Goal: Task Accomplishment & Management: Complete application form

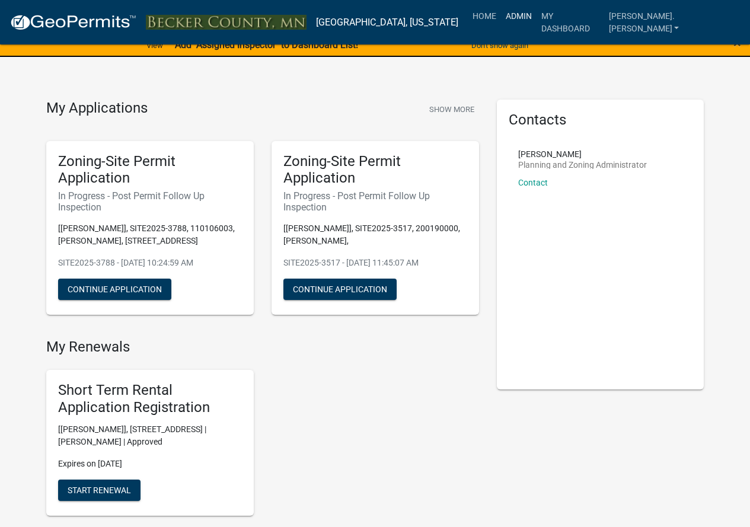
click at [537, 11] on link "Admin" at bounding box center [519, 16] width 36 height 23
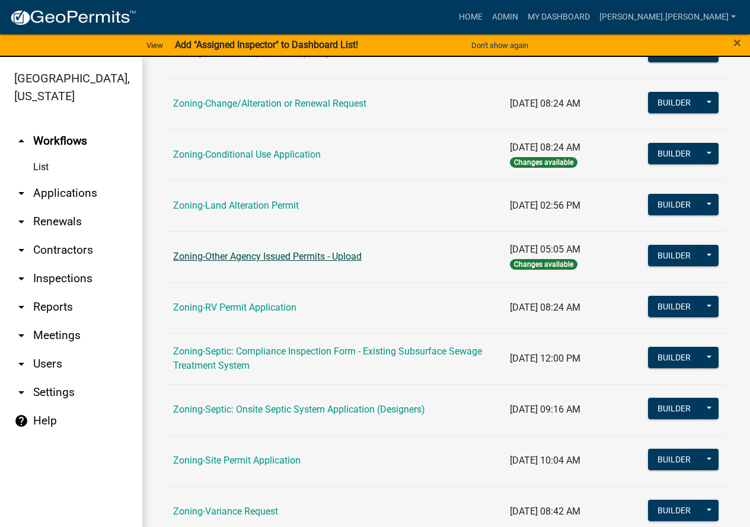
scroll to position [382, 0]
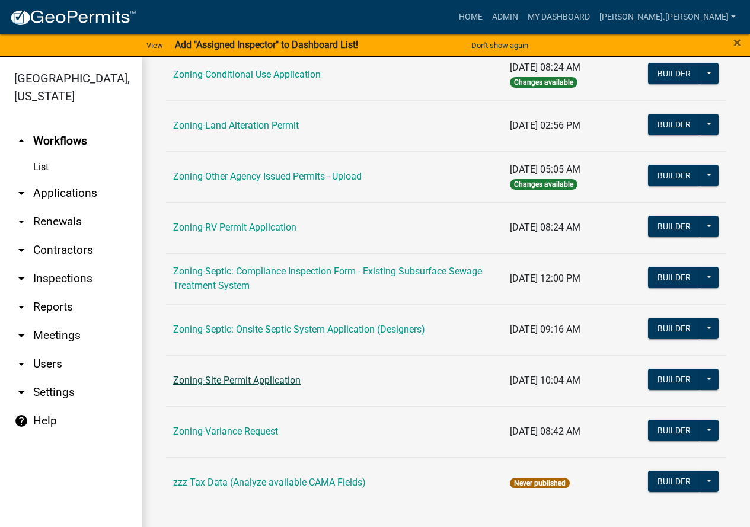
click at [226, 378] on link "Zoning-Site Permit Application" at bounding box center [236, 380] width 127 height 11
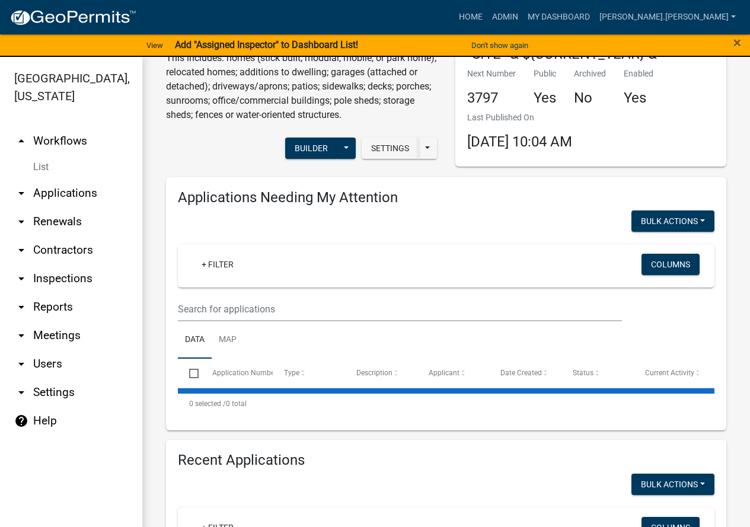
scroll to position [237, 0]
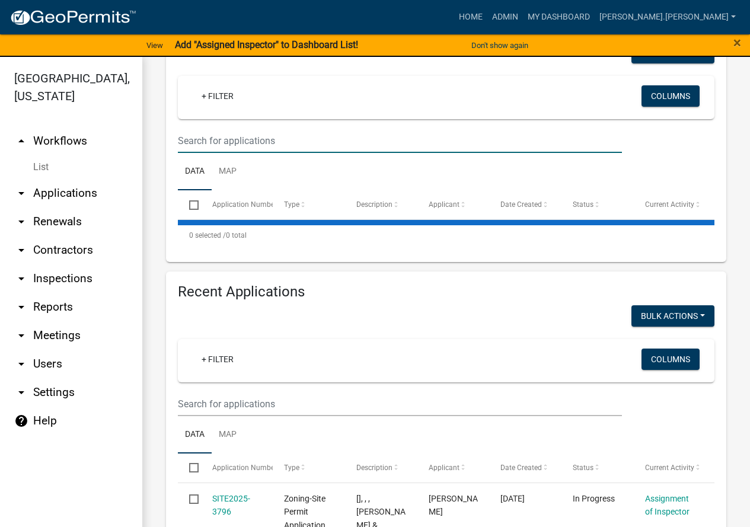
click at [234, 137] on input "text" at bounding box center [400, 141] width 444 height 24
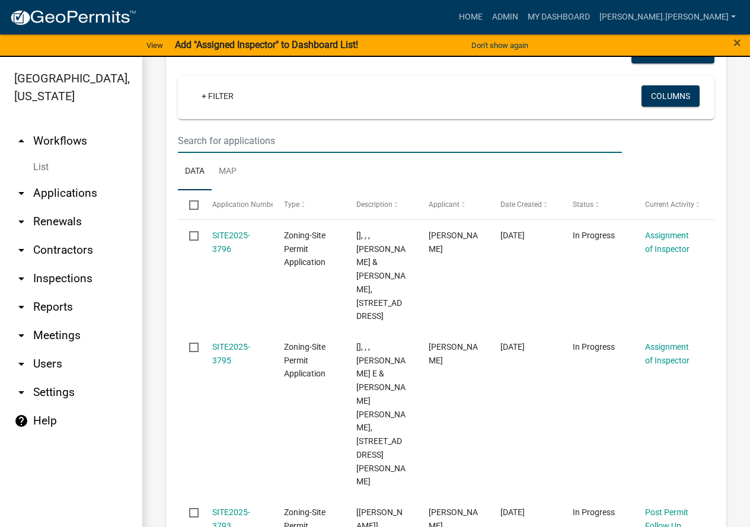
click at [253, 144] on input "text" at bounding box center [400, 141] width 444 height 24
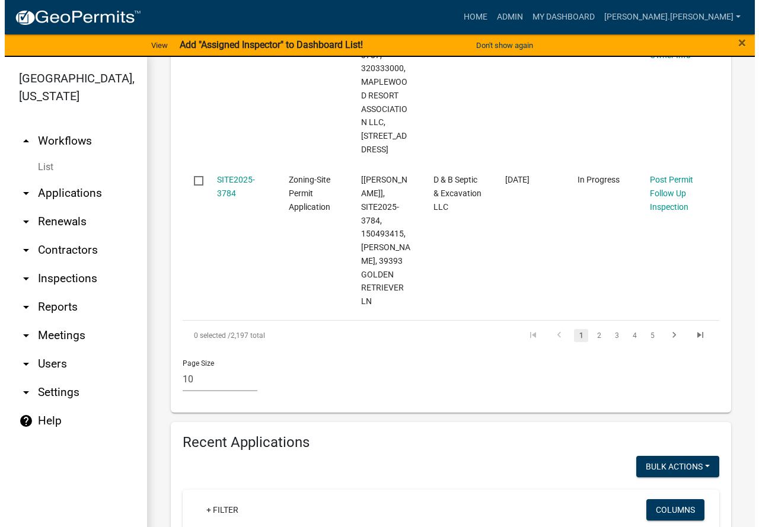
scroll to position [1957, 0]
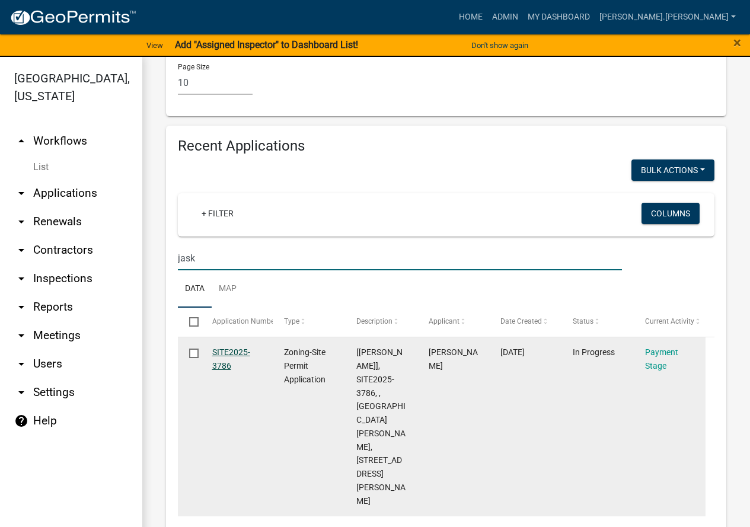
type input "jask"
click at [223, 347] on link "SITE2025-3786" at bounding box center [231, 358] width 38 height 23
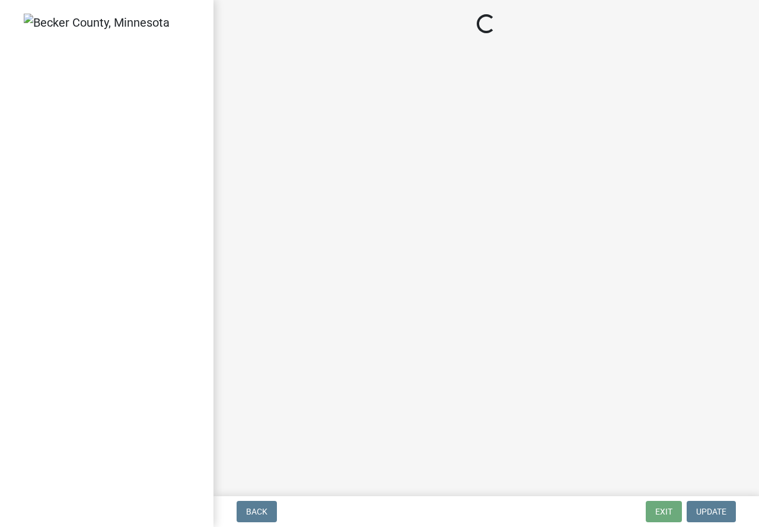
select select "3: 3"
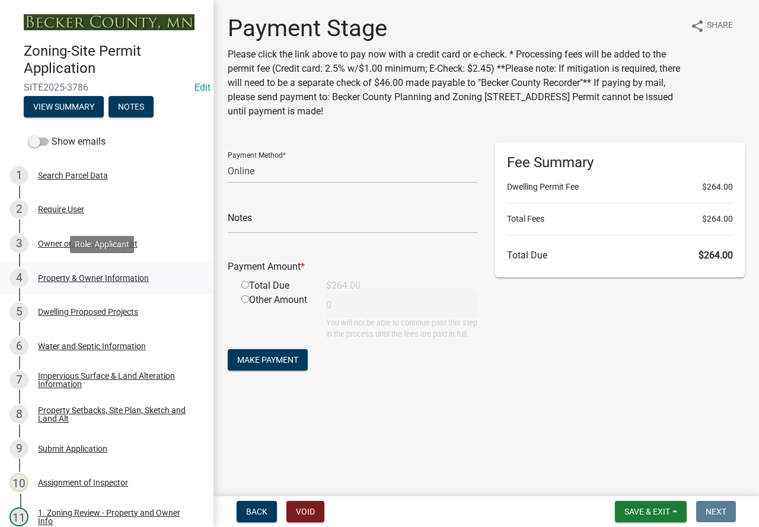
click at [126, 276] on div "Property & Owner Information" at bounding box center [93, 278] width 111 height 8
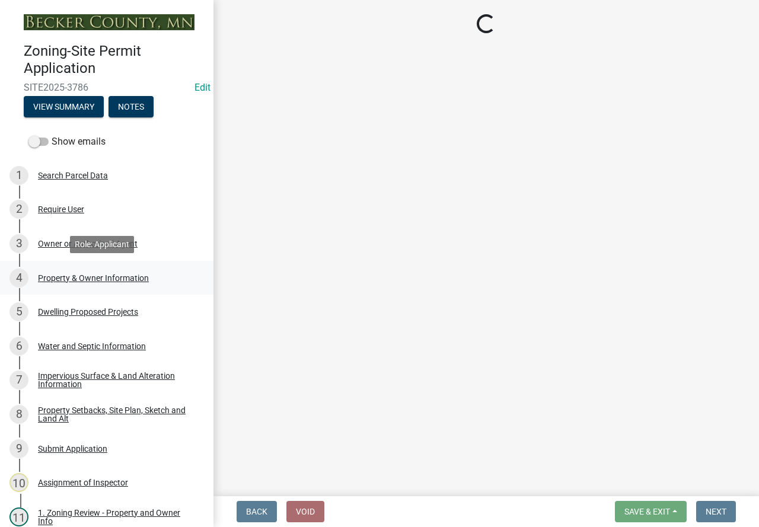
select select "a752e4d6-14bd-4f0f-bfe8-5b67ead45659"
select select "4439e411-f9ac-4451-8e9c-dcab1ac02f4d"
select select "f87eba17-8ed9-4ad8-aefc-fe36a3f3544b"
select select "393a978c-6bd5-4cb2-a6a0-db6feb8732b8"
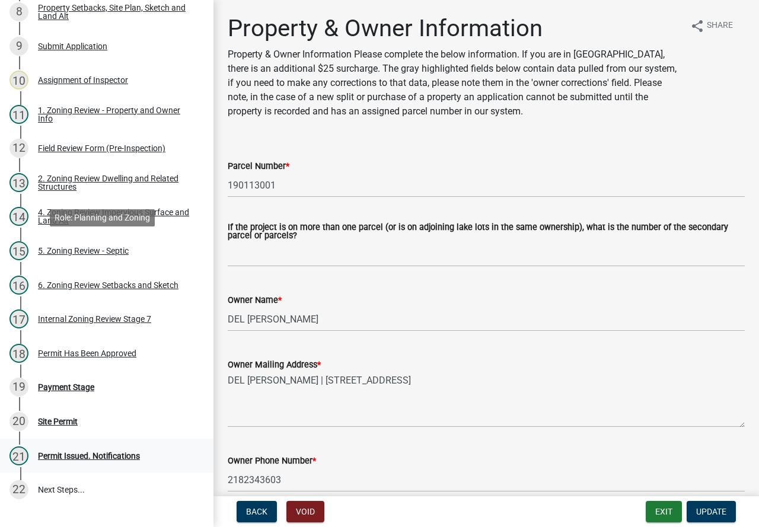
scroll to position [415, 0]
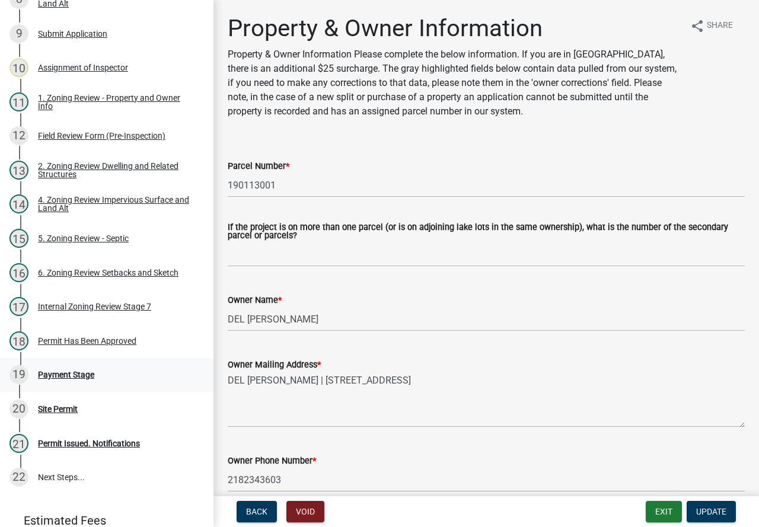
click at [85, 376] on div "Payment Stage" at bounding box center [66, 375] width 56 height 8
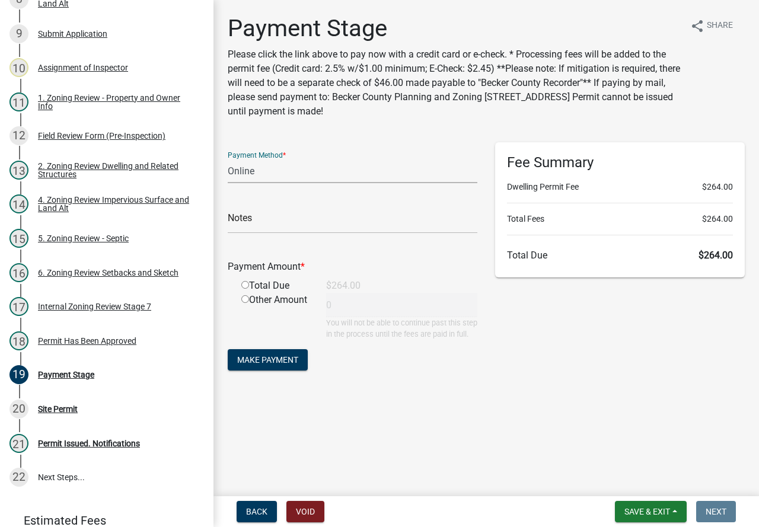
click at [350, 173] on select "Credit Card POS Check Cash Online" at bounding box center [353, 171] width 250 height 24
select select "1: 0"
click at [228, 159] on select "Credit Card POS Check Cash Online" at bounding box center [353, 171] width 250 height 24
click at [240, 284] on div "Total Due" at bounding box center [274, 286] width 85 height 14
click at [248, 285] on input "radio" at bounding box center [245, 285] width 8 height 8
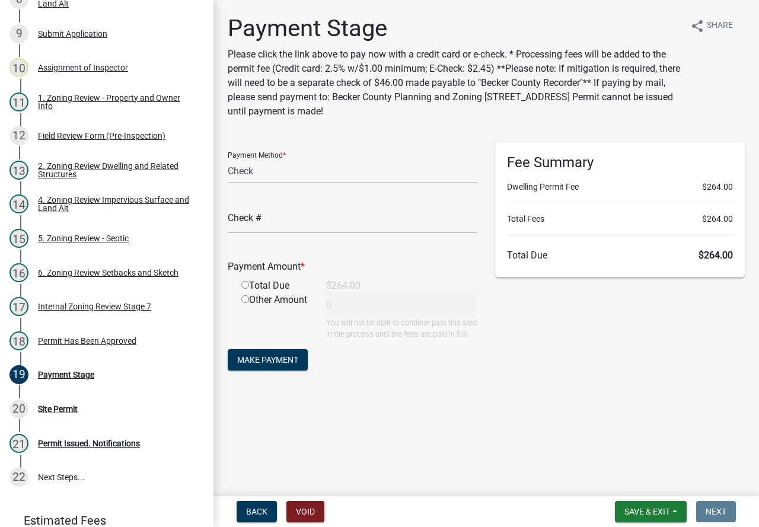
radio input "true"
type input "264"
click at [275, 221] on input "text" at bounding box center [353, 221] width 250 height 24
type input "3766"
click at [277, 365] on span "Make Payment" at bounding box center [267, 359] width 61 height 9
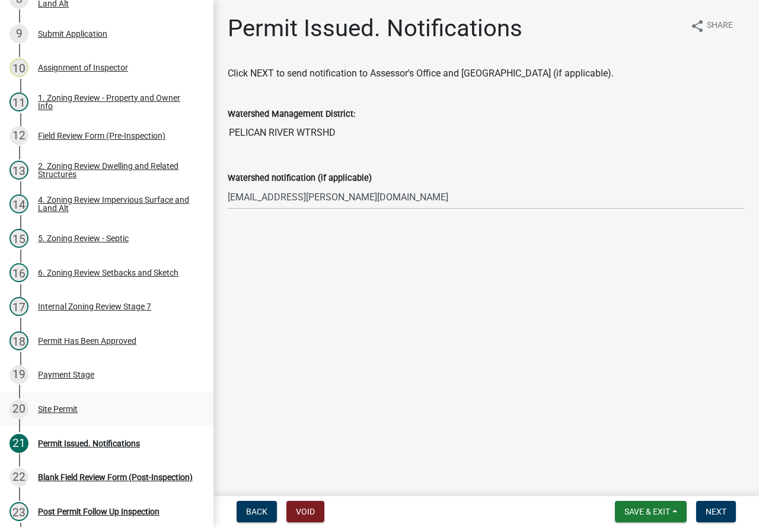
click at [63, 409] on div "Site Permit" at bounding box center [58, 409] width 40 height 8
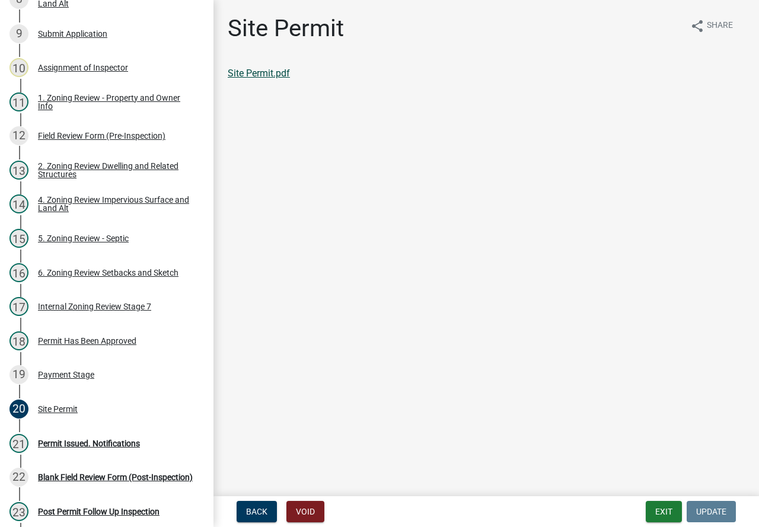
click at [271, 74] on link "Site Permit.pdf" at bounding box center [259, 73] width 62 height 11
